Goal: Contribute content

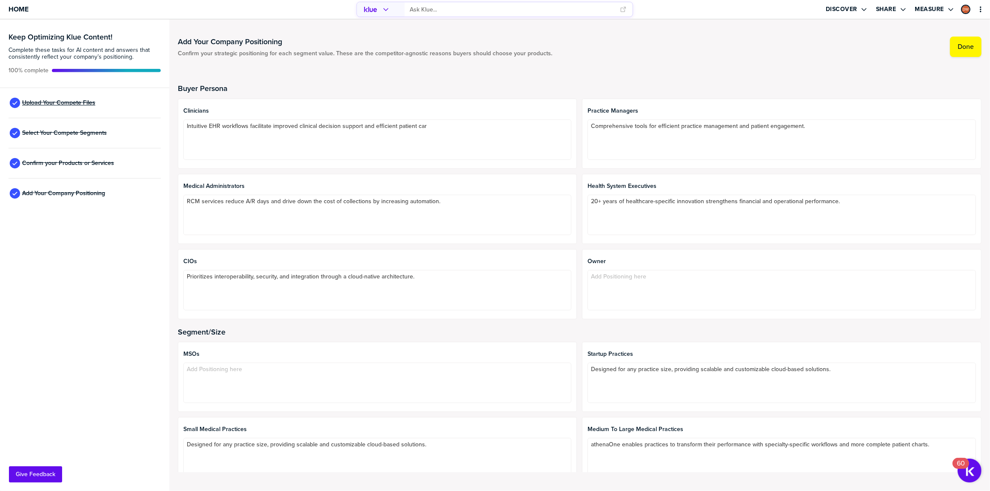
click at [57, 100] on span "Upload Your Compete Files" at bounding box center [58, 103] width 73 height 7
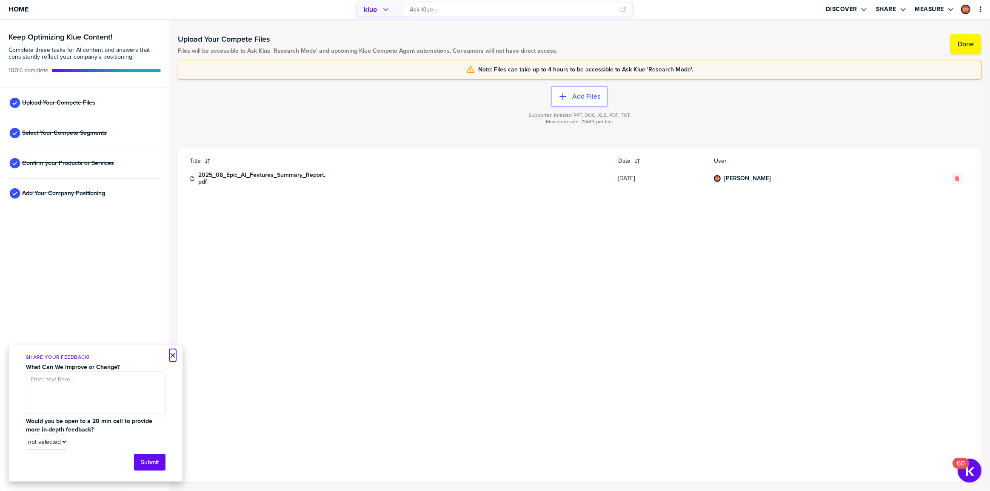
click at [174, 356] on button "×" at bounding box center [173, 355] width 6 height 10
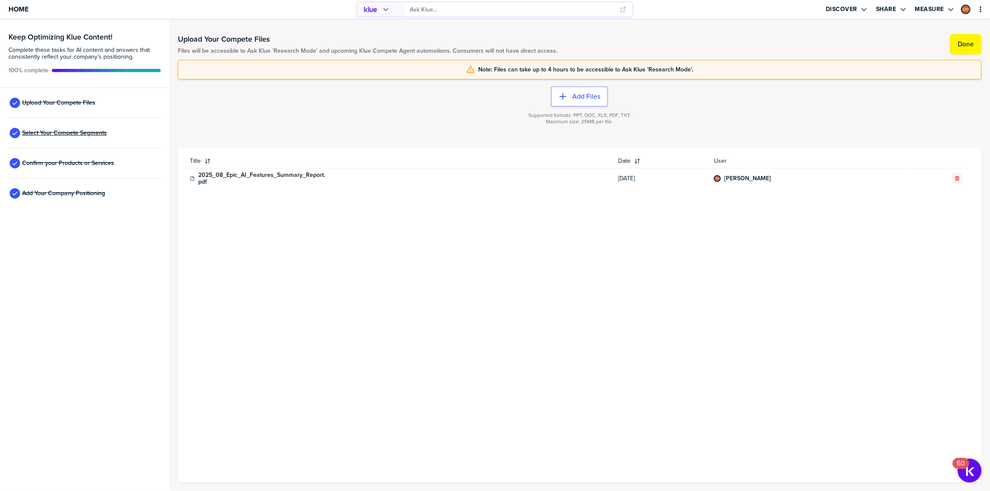
click at [93, 131] on span "Select Your Compete Segments" at bounding box center [64, 133] width 85 height 7
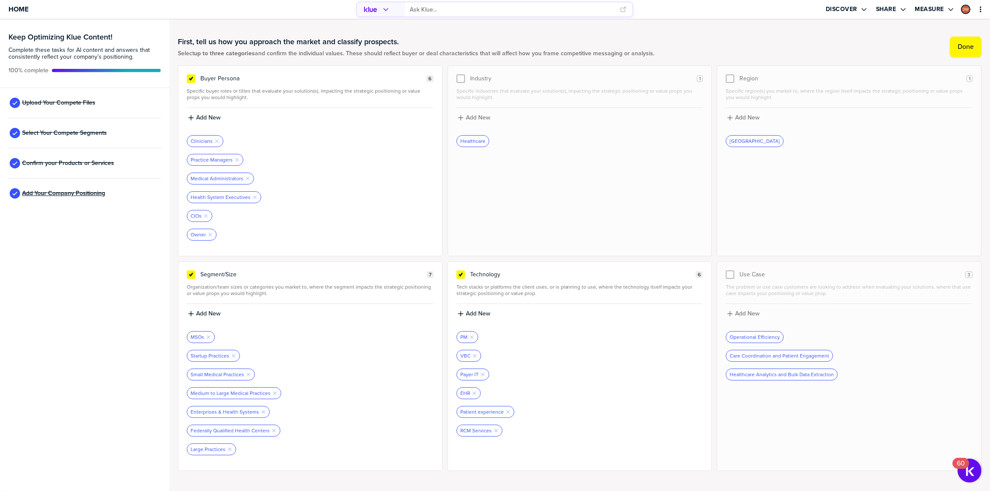
click at [57, 195] on span "Add Your Company Positioning" at bounding box center [63, 193] width 83 height 7
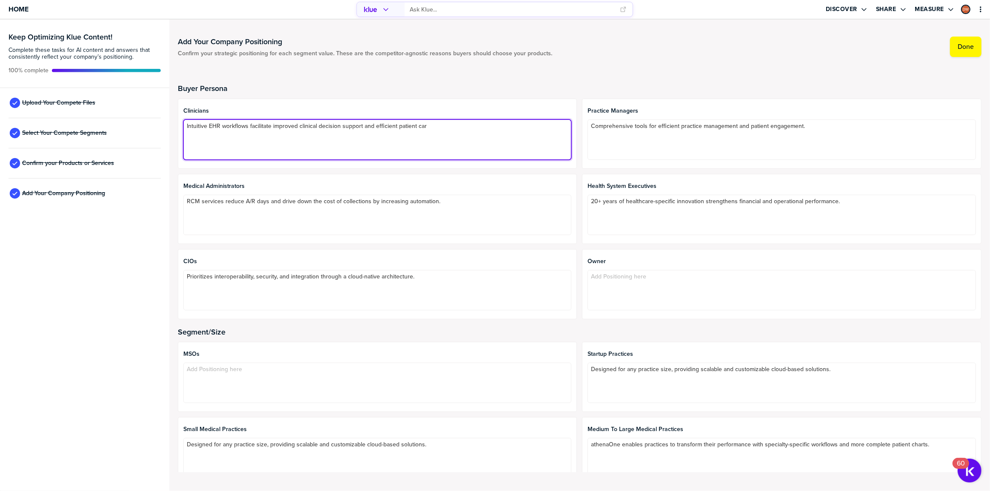
click at [444, 125] on textarea "Intuitive EHR workflows facilitate improved clinical decision support and effic…" at bounding box center [377, 140] width 388 height 40
type textarea "Intuitive EHR workflows facilitate improved clinical decision support and effic…"
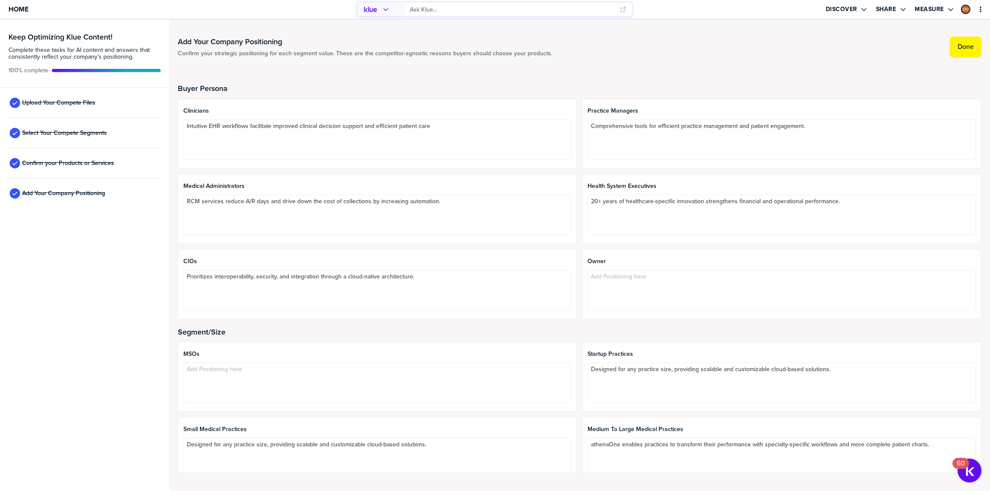
click at [613, 85] on h2 "Buyer Persona" at bounding box center [579, 88] width 803 height 9
click at [64, 101] on span "Upload Your Compete Files" at bounding box center [58, 103] width 73 height 7
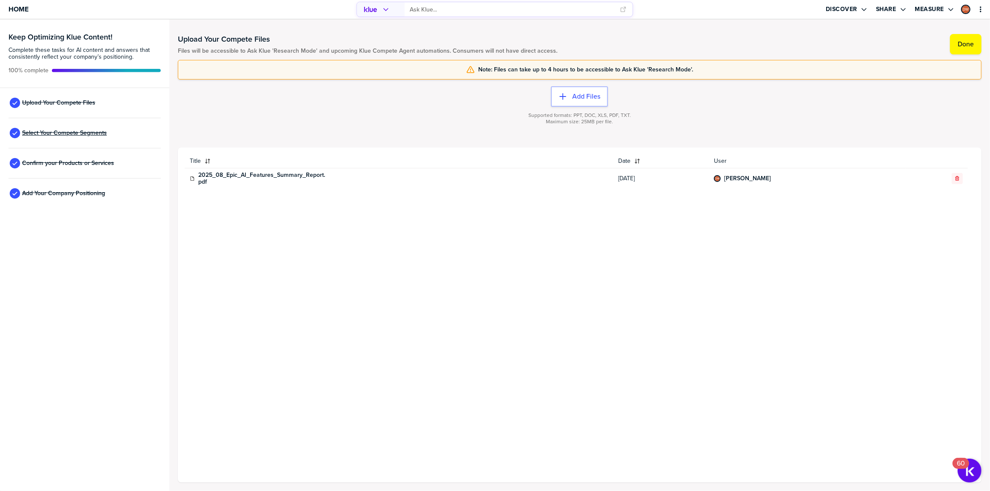
click at [68, 132] on span "Select Your Compete Segments" at bounding box center [64, 133] width 85 height 7
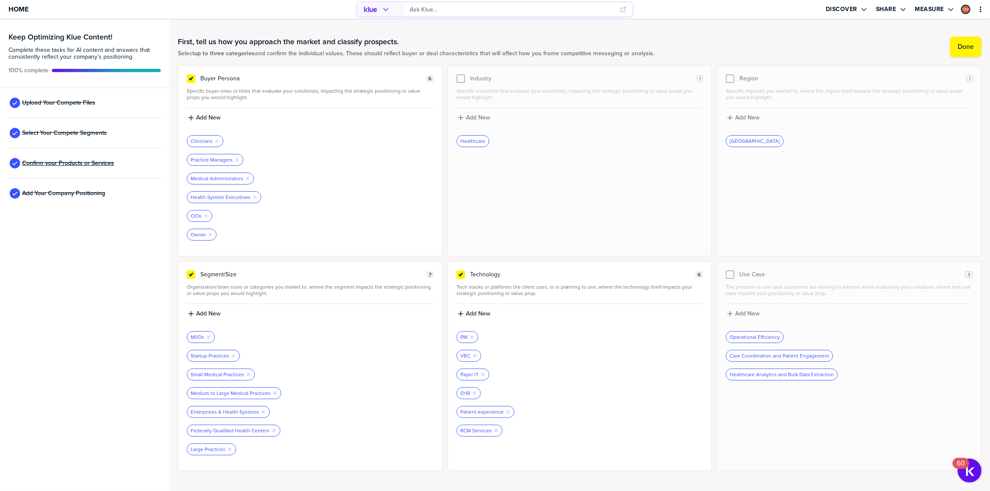
click at [80, 164] on span "Confirm your Products or Services" at bounding box center [68, 163] width 92 height 7
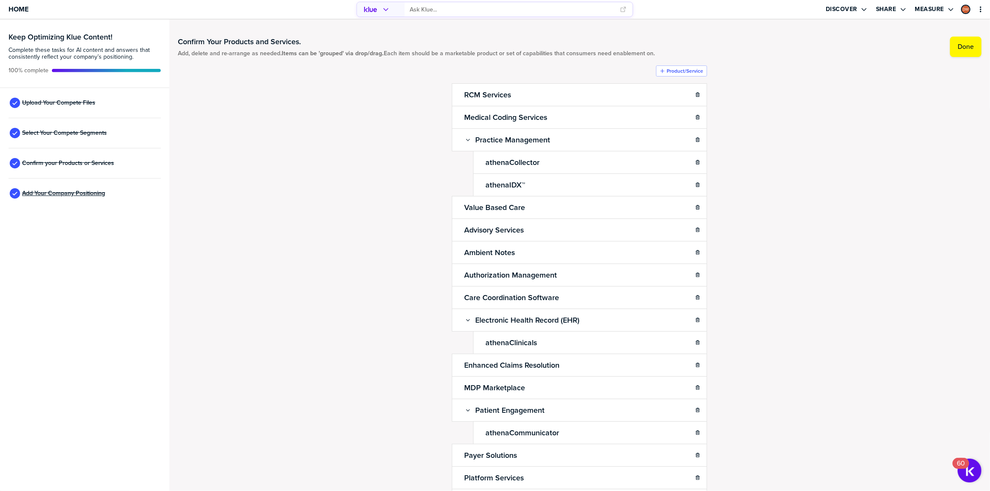
click at [77, 195] on span "Add Your Company Positioning" at bounding box center [63, 193] width 83 height 7
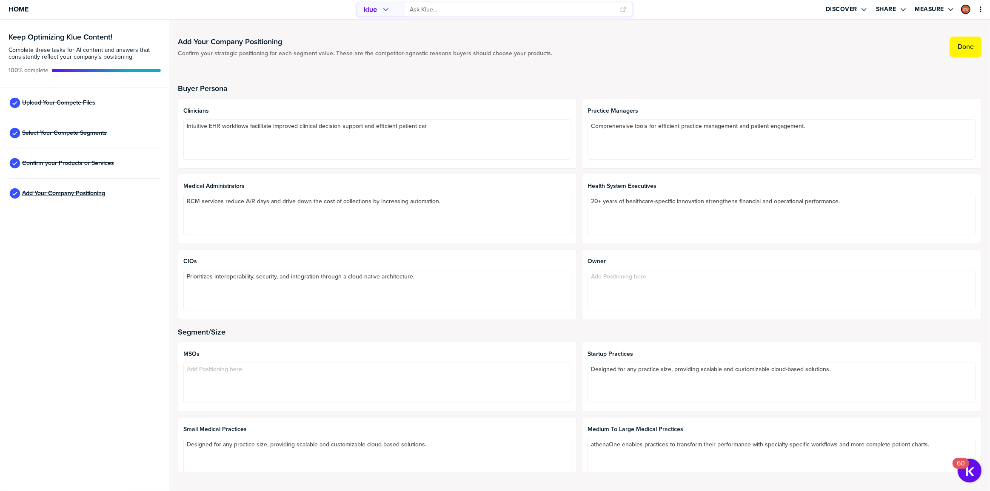
type textarea "Intuitive EHR workflows facilitate improved clinical decision support and effic…"
click at [48, 103] on span "Upload Your Compete Files" at bounding box center [58, 103] width 73 height 7
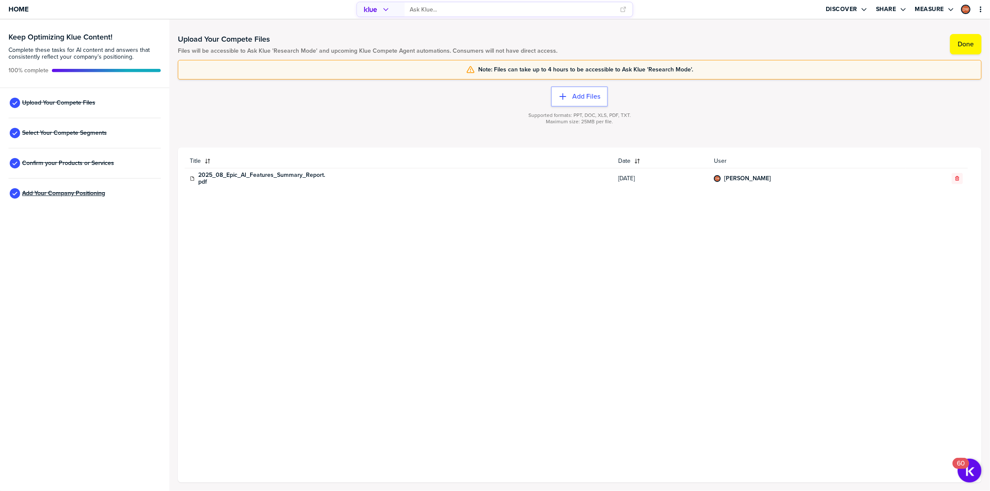
click at [65, 194] on span "Add Your Company Positioning" at bounding box center [63, 193] width 83 height 7
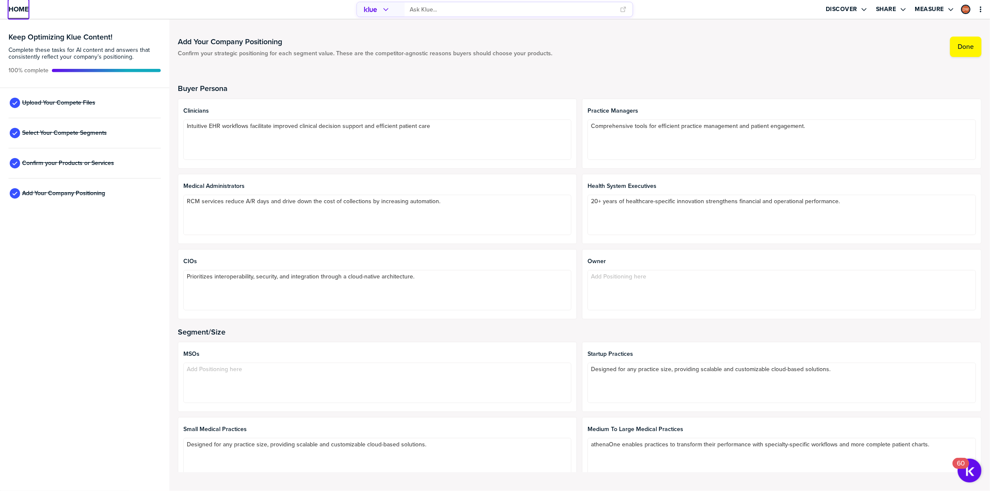
click at [22, 10] on span "Home" at bounding box center [19, 9] width 20 height 7
